Goal: Browse casually

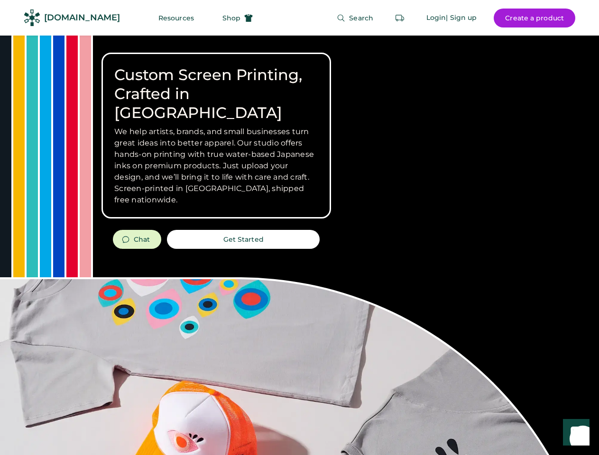
click at [299, 228] on div "Custom Screen Printing, Crafted in [GEOGRAPHIC_DATA] We help artists, brands, a…" at bounding box center [299, 337] width 599 height 602
click at [299, 245] on div "Custom Screen Printing, Crafted in [GEOGRAPHIC_DATA] We help artists, brands, a…" at bounding box center [299, 337] width 599 height 602
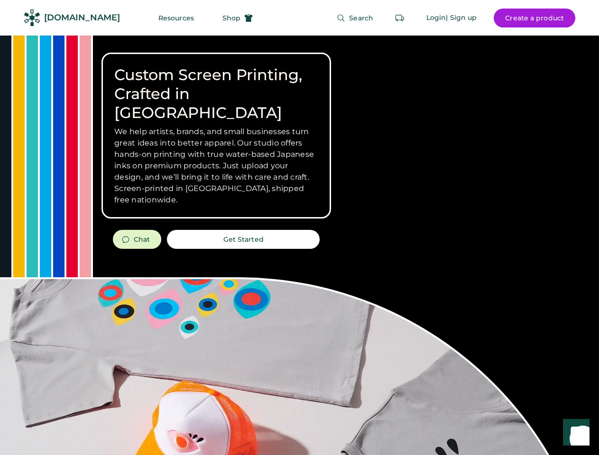
click at [299, 245] on div "Custom Screen Printing, Crafted in [GEOGRAPHIC_DATA] We help artists, brands, a…" at bounding box center [299, 337] width 599 height 602
click at [216, 136] on h3 "We help artists, brands, and small businesses turn great ideas into better appa…" at bounding box center [216, 166] width 204 height 80
click at [216, 126] on h3 "We help artists, brands, and small businesses turn great ideas into better appa…" at bounding box center [216, 166] width 204 height 80
click at [216, 84] on h1 "Custom Screen Printing, Crafted in [GEOGRAPHIC_DATA]" at bounding box center [216, 93] width 204 height 57
